Goal: Task Accomplishment & Management: Complete application form

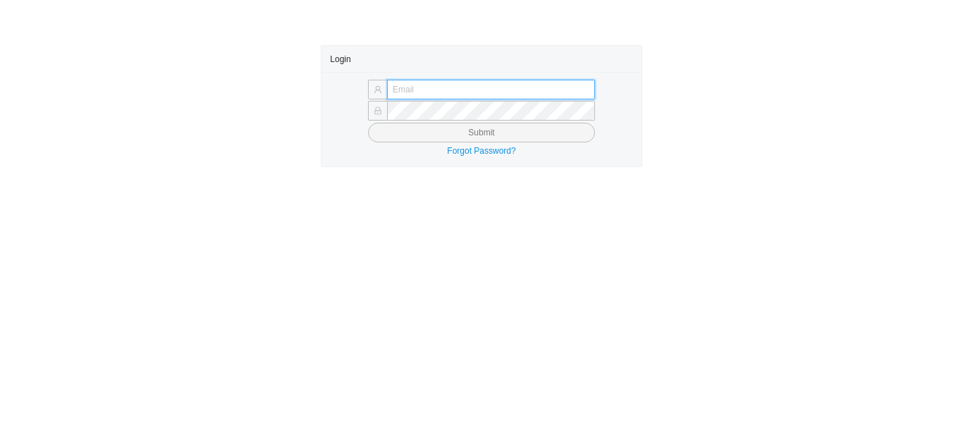
type input "[EMAIL_ADDRESS][PERSON_NAME][DOMAIN_NAME]"
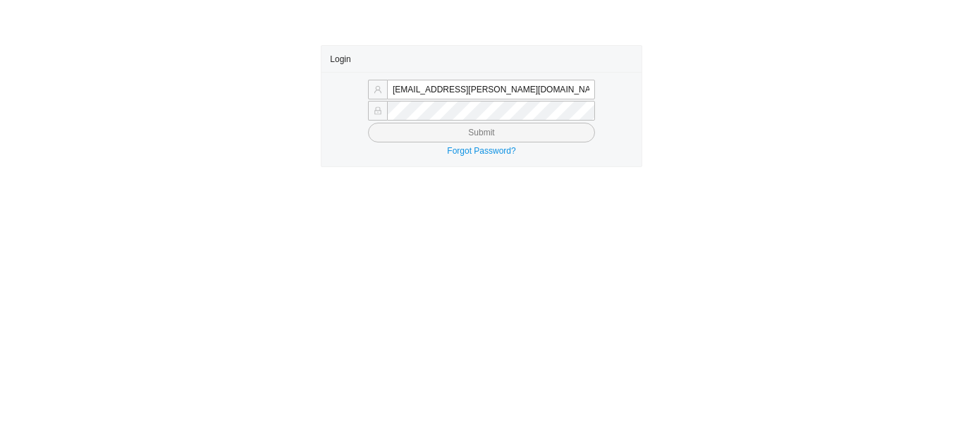
click at [537, 133] on button "Submit" at bounding box center [481, 133] width 227 height 20
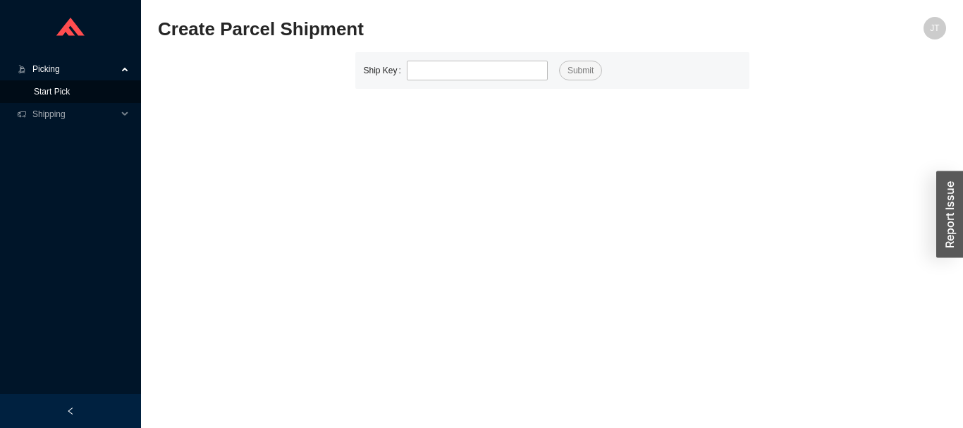
click at [70, 90] on link "Start Pick" at bounding box center [52, 92] width 36 height 10
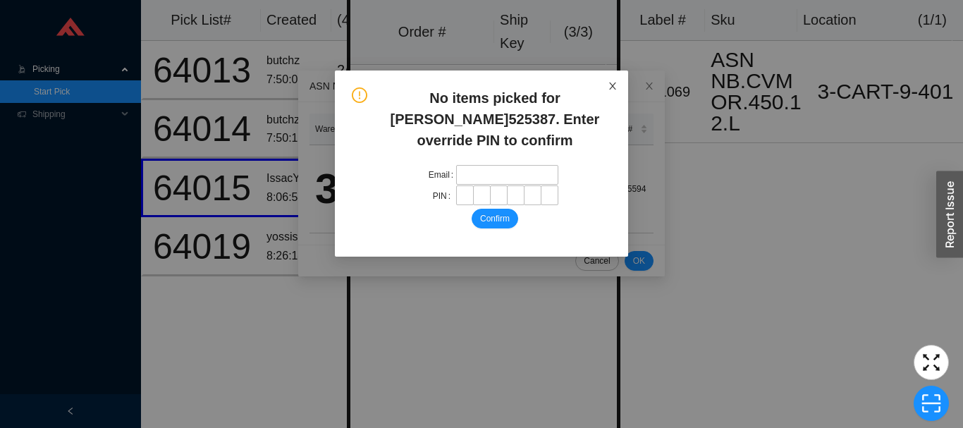
click at [613, 85] on icon "close" at bounding box center [612, 86] width 7 height 7
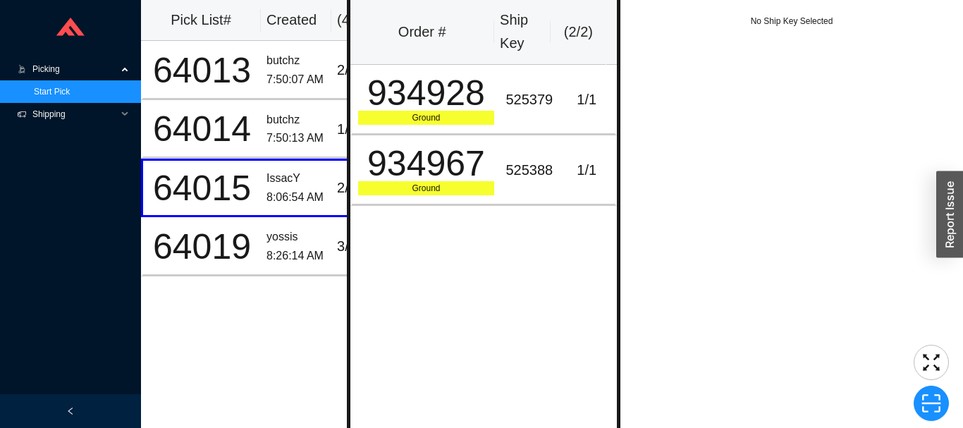
click at [109, 114] on span "Shipping" at bounding box center [74, 114] width 85 height 23
click at [71, 142] on link "Ship Parcel" at bounding box center [55, 137] width 43 height 10
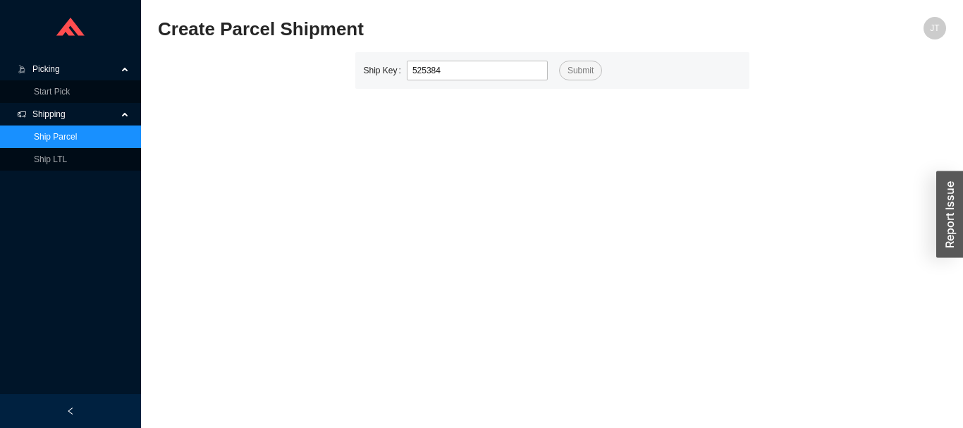
type input "525384"
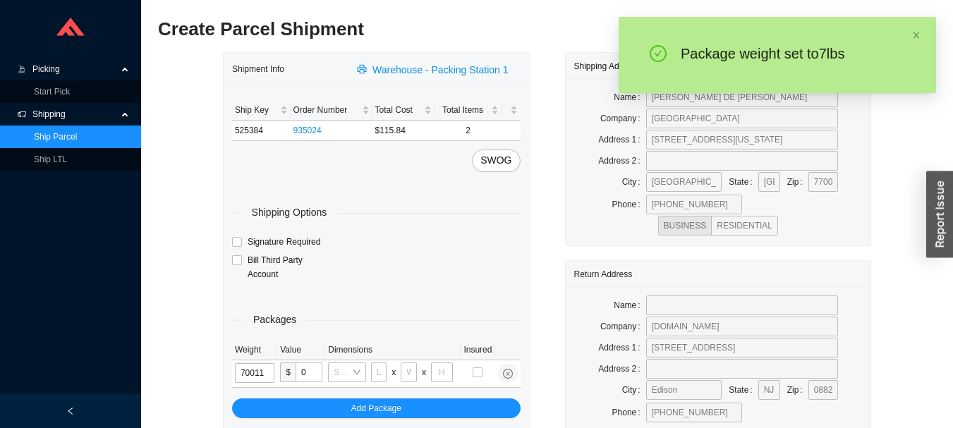
type input "7"
type input "14"
type input "7"
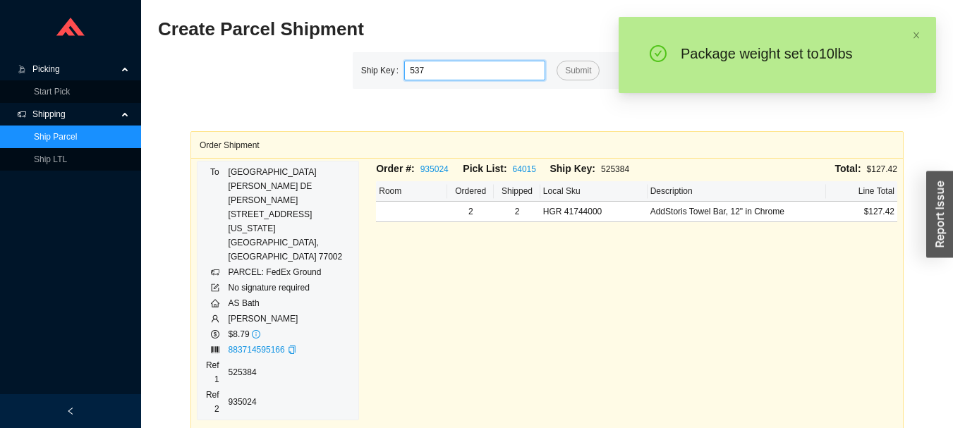
type input "5377"
click at [556, 61] on button "Submit" at bounding box center [577, 71] width 43 height 20
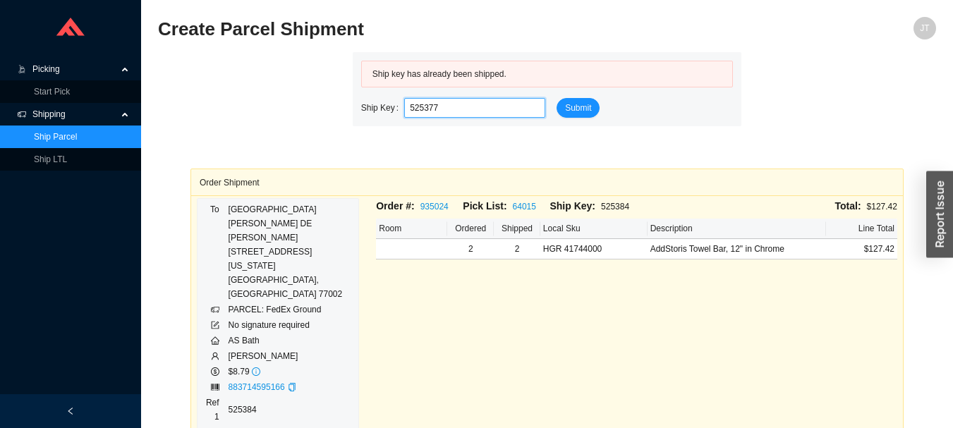
type input "525377"
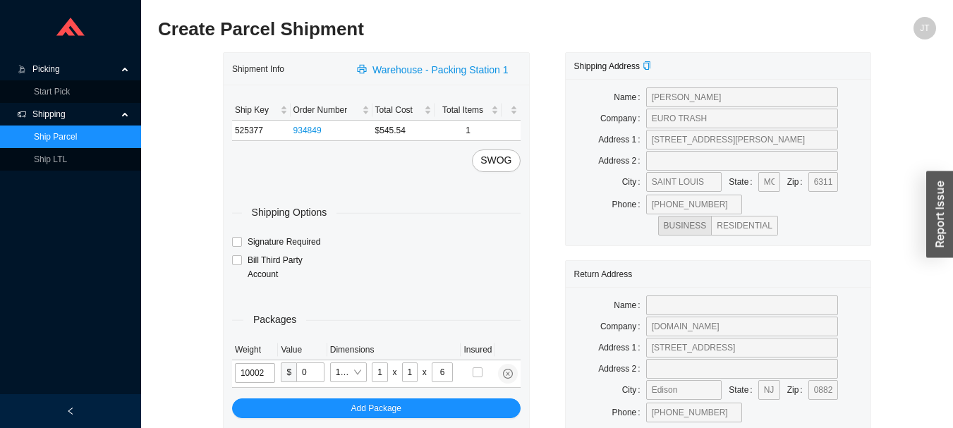
type input "10"
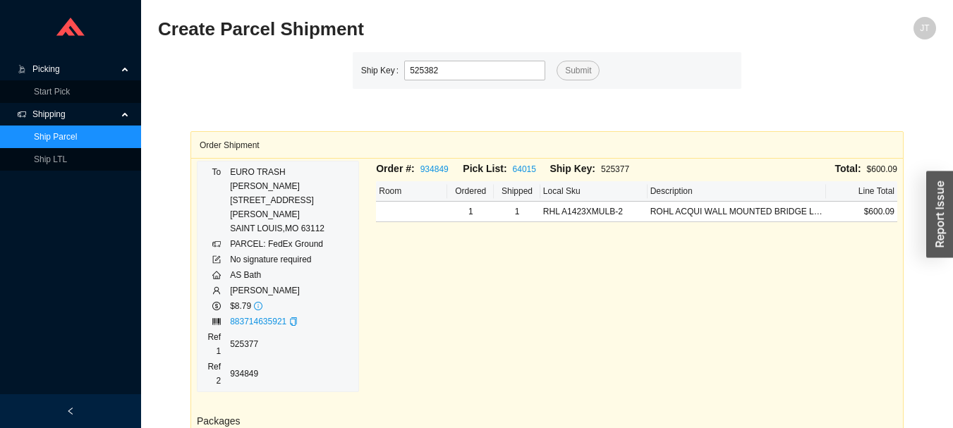
type input "525382"
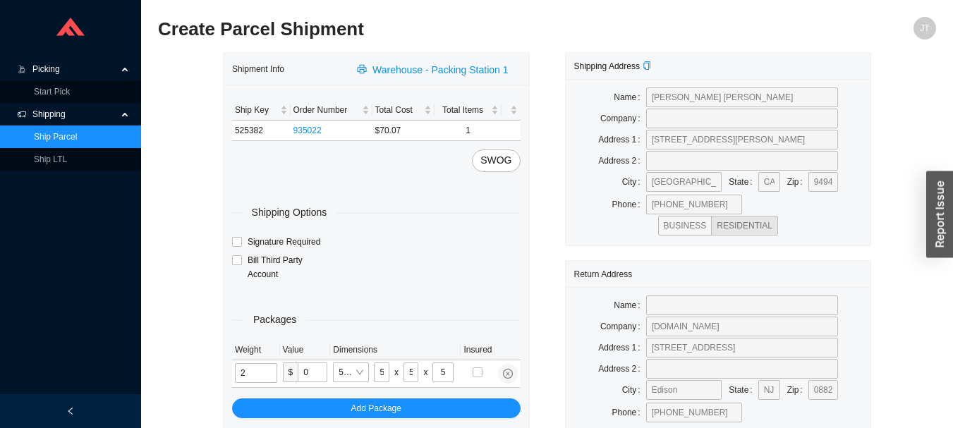
type input "1"
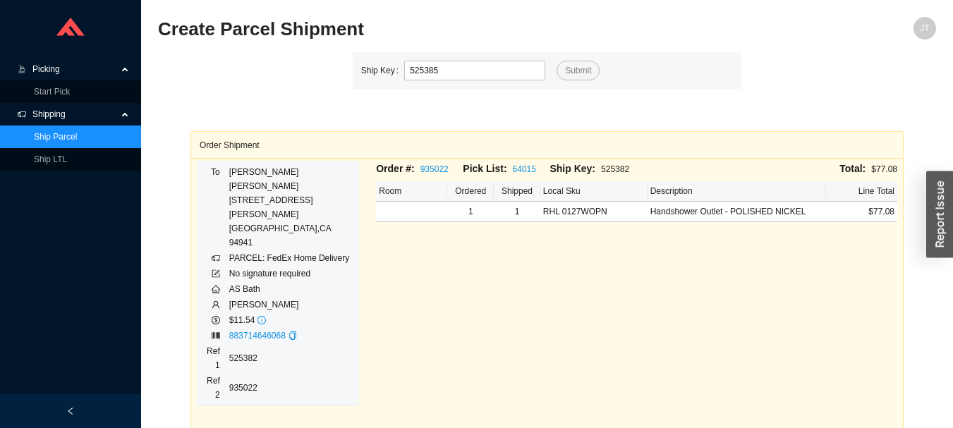
type input "525385"
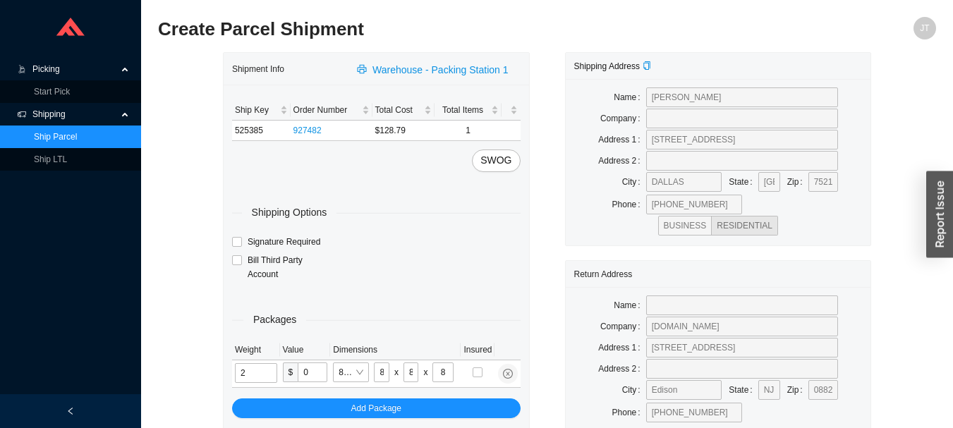
type input "4"
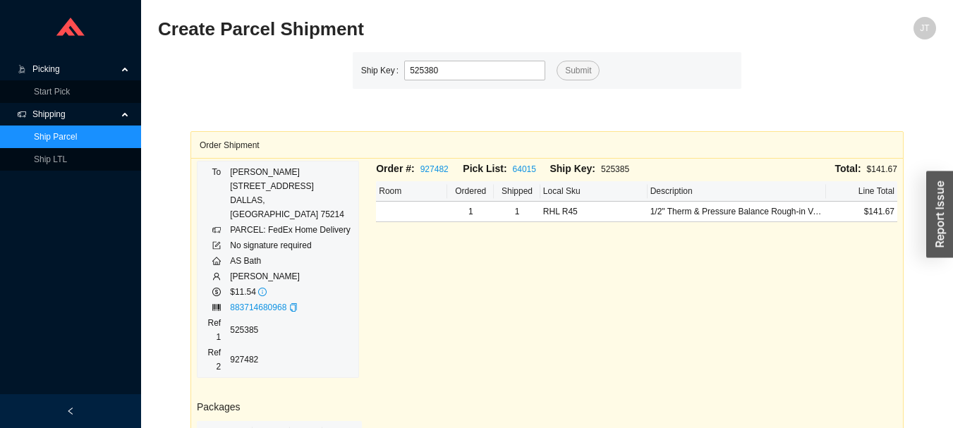
type input "525380"
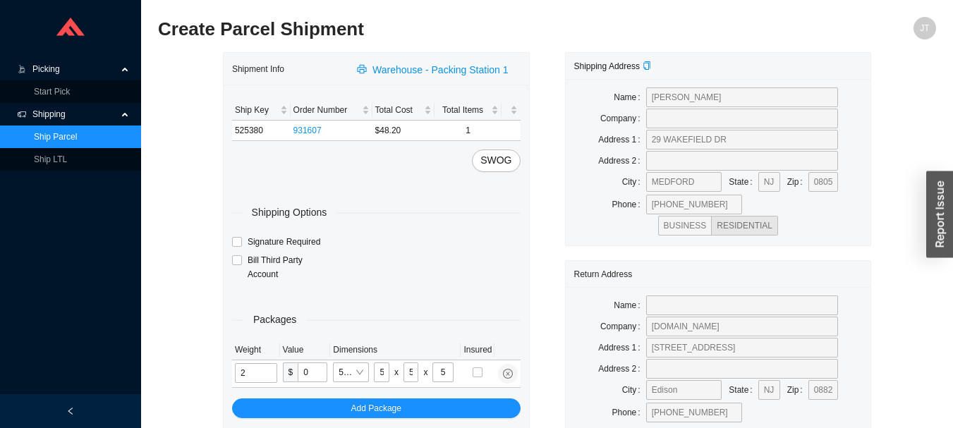
type input "1"
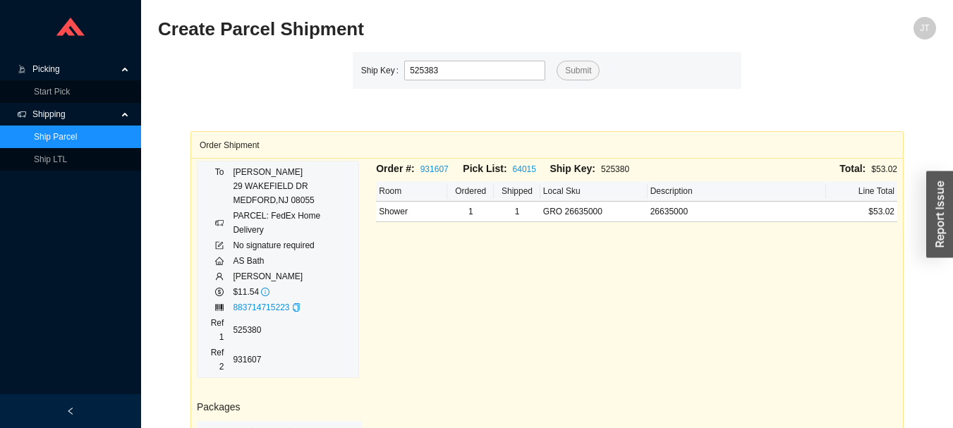
type input "525383"
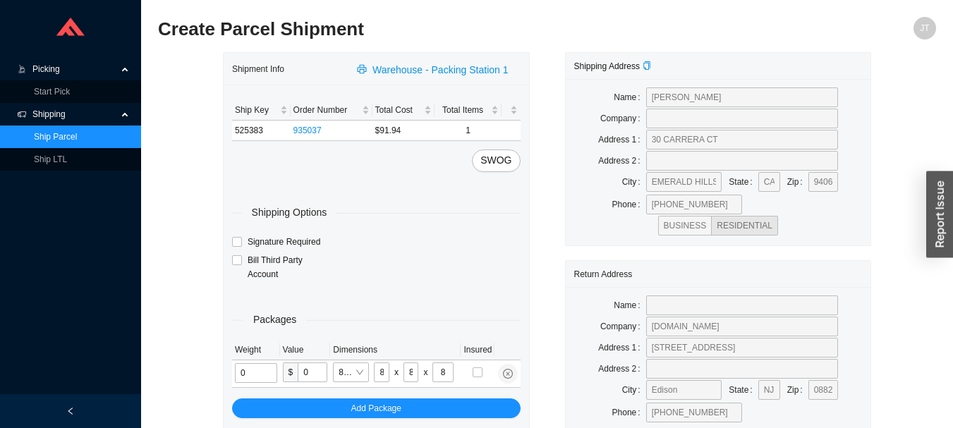
type input "2"
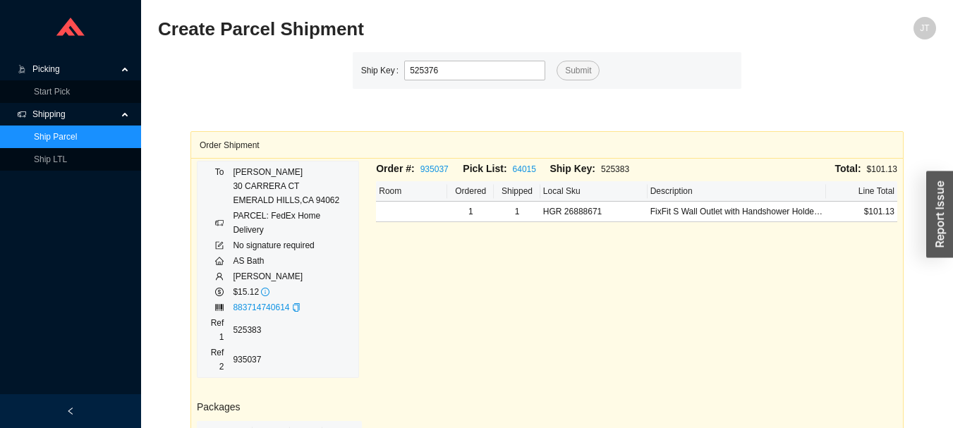
type input "525376"
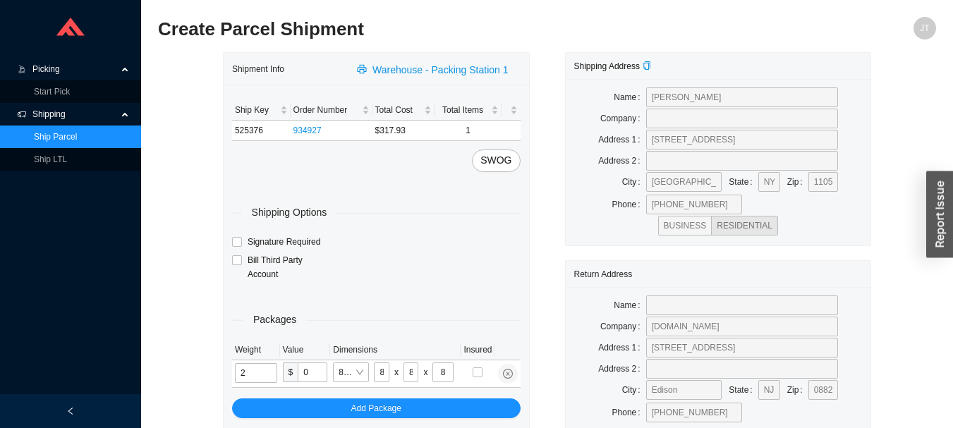
type input "6"
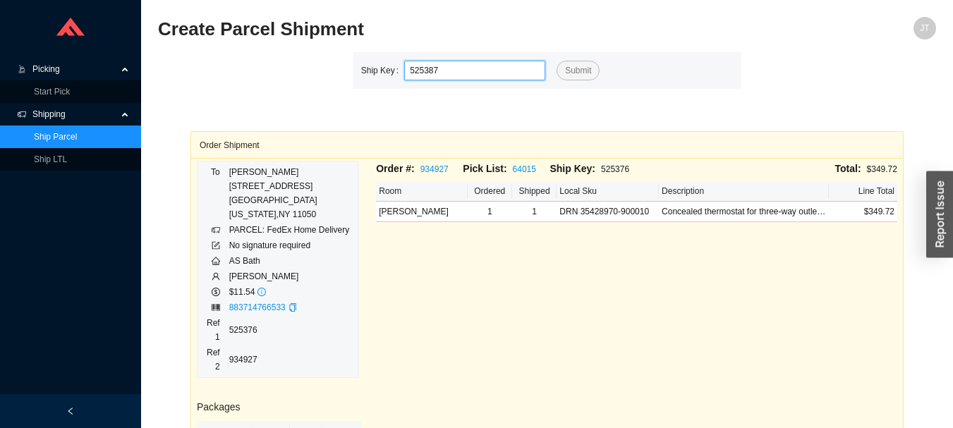
type input "525387"
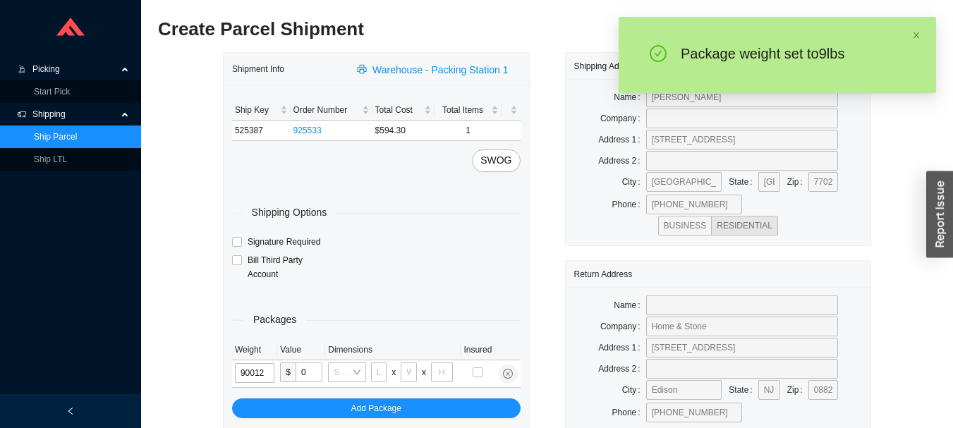
type input "9"
type input "18"
type input "12"
type input "6"
type input "9"
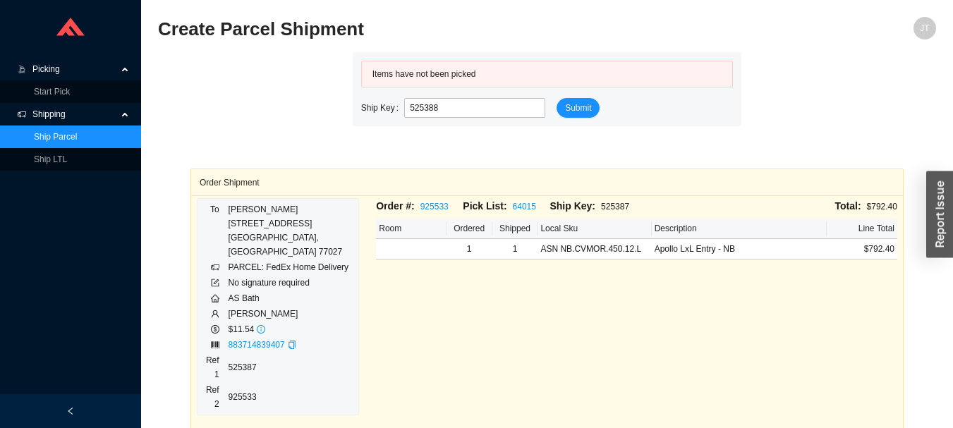
type input "525388"
click at [105, 65] on span "Picking" at bounding box center [74, 69] width 85 height 23
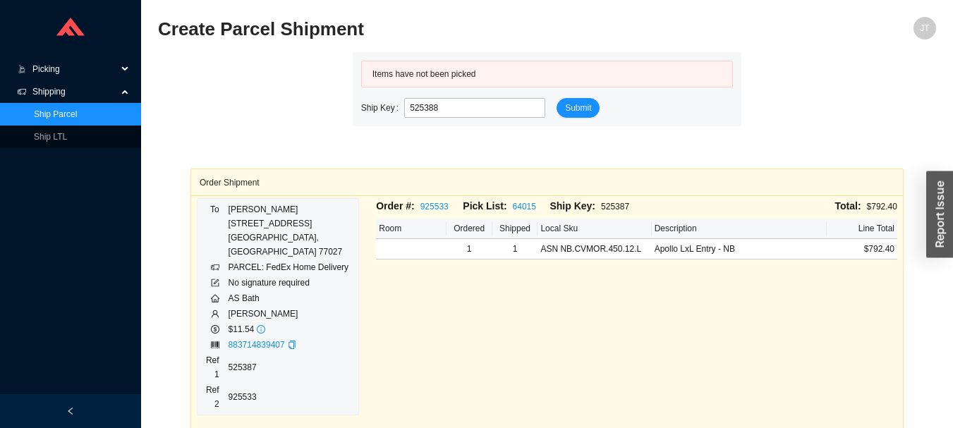
click at [124, 69] on icon at bounding box center [126, 69] width 7 height 0
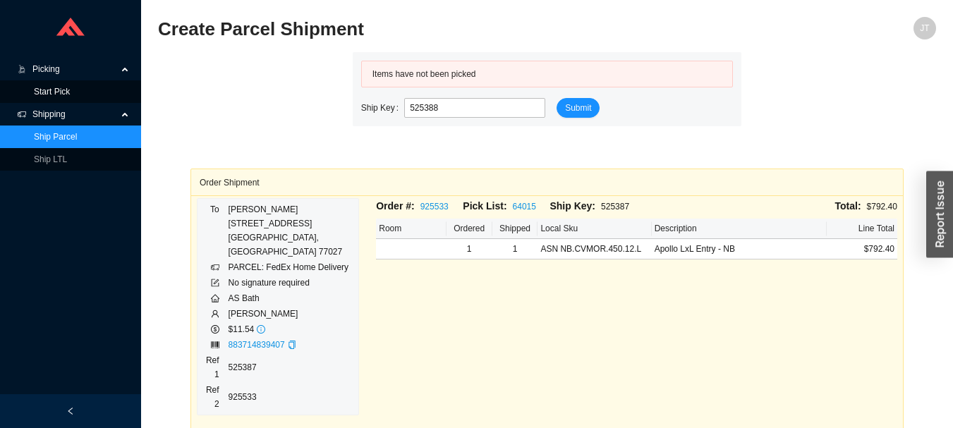
click at [70, 90] on link "Start Pick" at bounding box center [52, 92] width 36 height 10
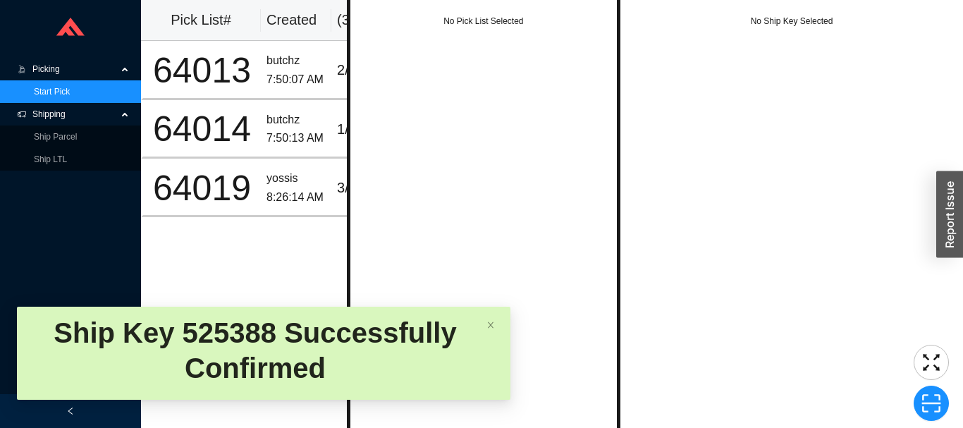
click at [110, 117] on span "Shipping" at bounding box center [74, 114] width 85 height 23
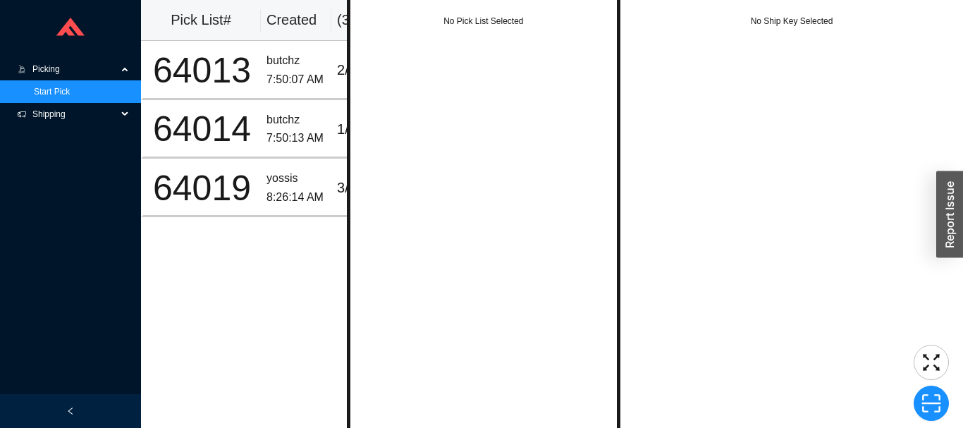
click at [126, 114] on icon at bounding box center [126, 114] width 7 height 0
click at [77, 142] on link "Ship Parcel" at bounding box center [55, 137] width 43 height 10
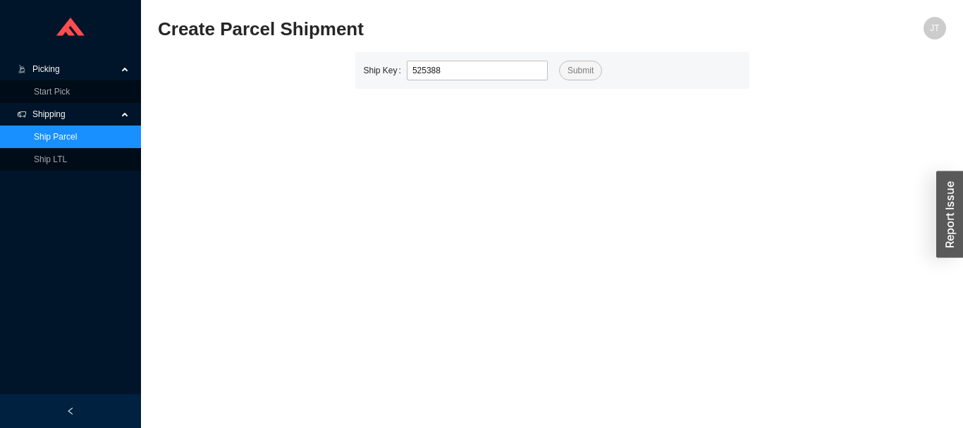
type input "525388"
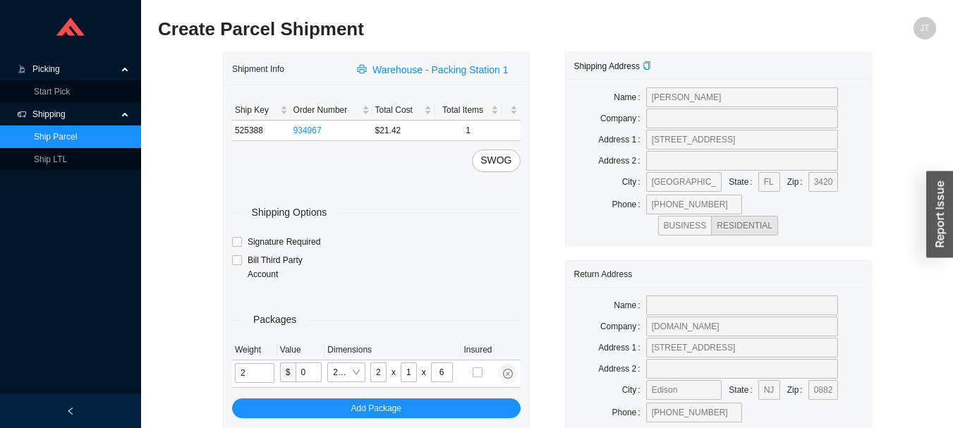
type input "7"
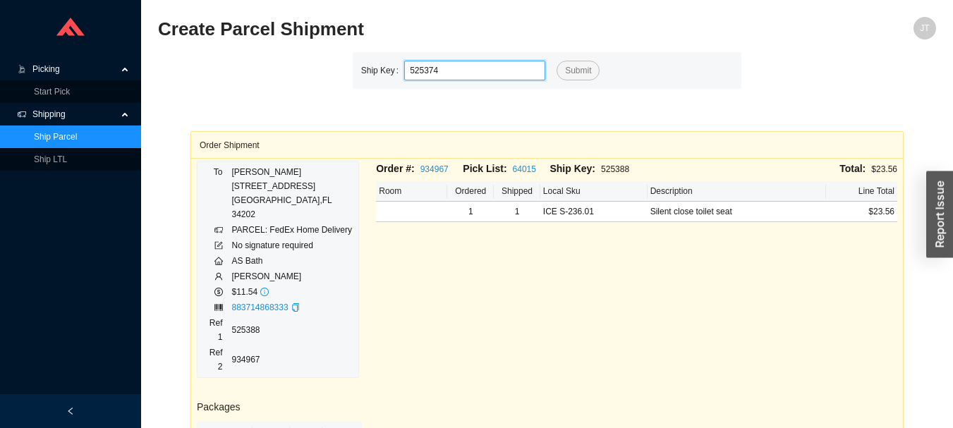
type input "525374"
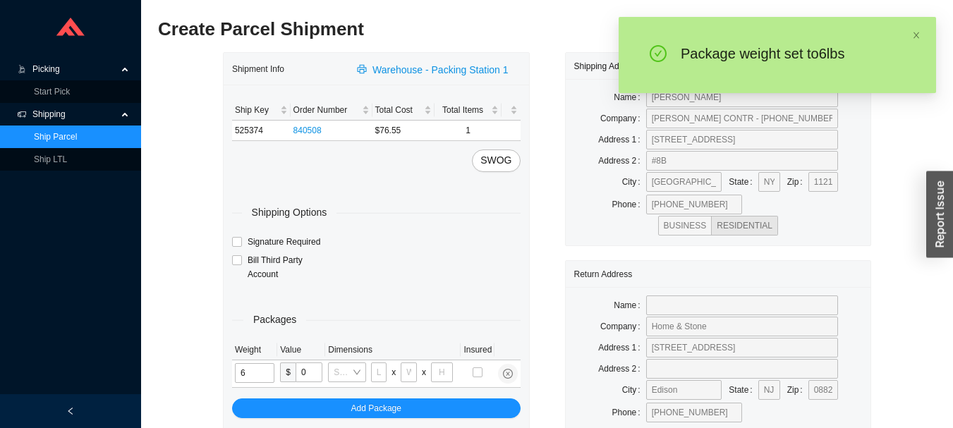
type input "7"
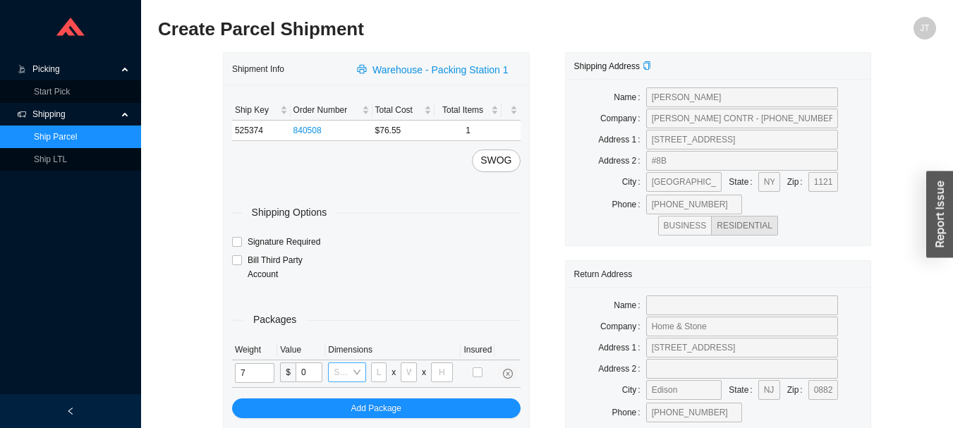
click at [365, 368] on div "Select a box" at bounding box center [346, 373] width 37 height 20
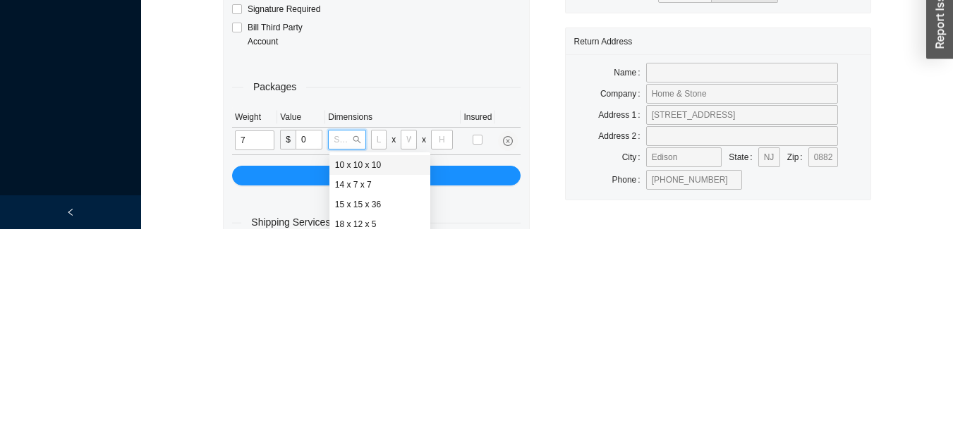
scroll to position [59, 0]
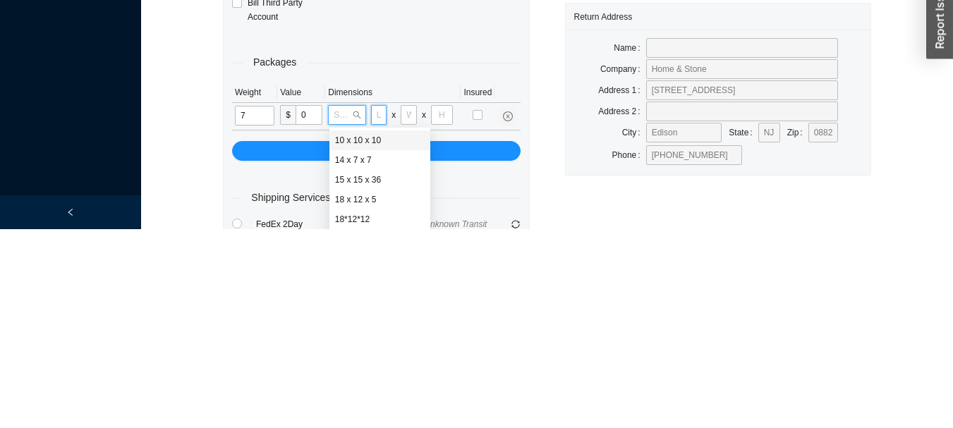
click at [384, 310] on input "tel" at bounding box center [379, 314] width 16 height 20
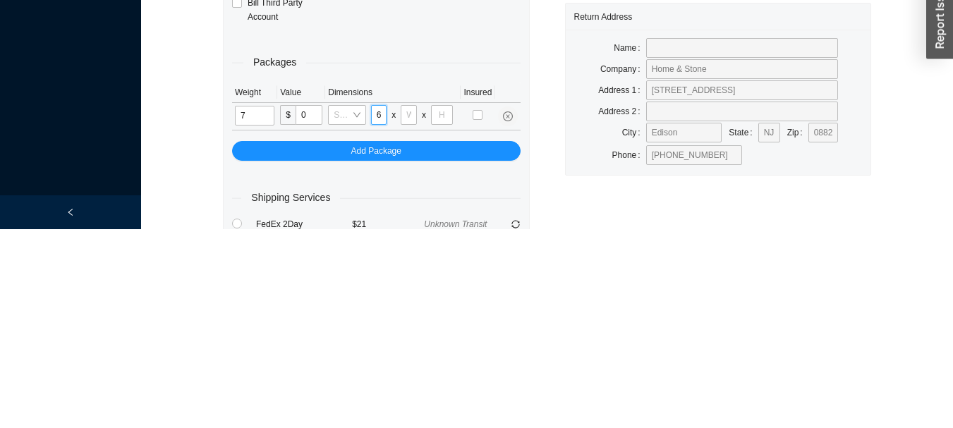
scroll to position [0, 4]
type input "62"
click at [408, 313] on input "tel" at bounding box center [409, 314] width 16 height 20
type input "8"
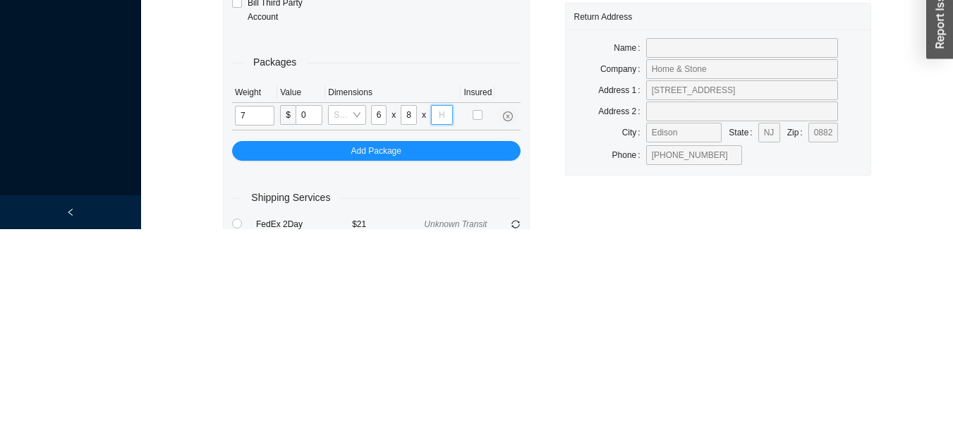
click at [441, 314] on input "tel" at bounding box center [442, 314] width 22 height 20
type input "8"
